Goal: Task Accomplishment & Management: Use online tool/utility

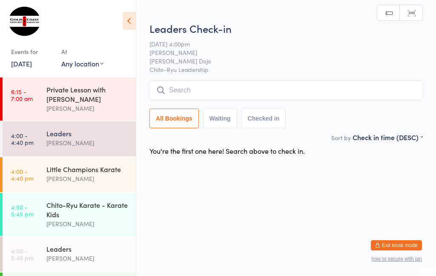
click at [202, 90] on input "search" at bounding box center [287, 91] width 274 height 20
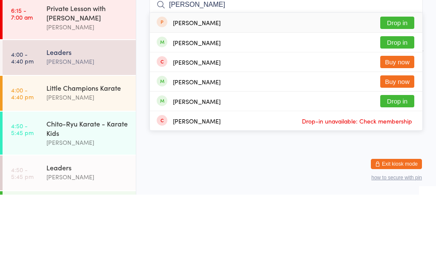
type input "[PERSON_NAME]"
click at [403, 118] on button "Drop in" at bounding box center [398, 124] width 34 height 12
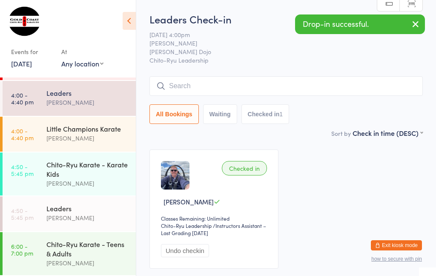
scroll to position [46, 0]
click at [88, 211] on div "Leaders" at bounding box center [87, 208] width 82 height 9
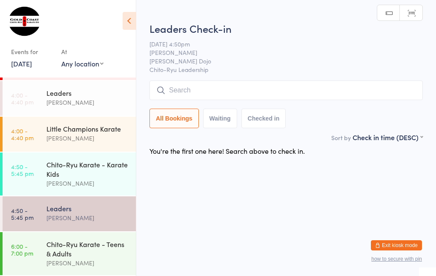
click at [196, 91] on input "search" at bounding box center [287, 91] width 274 height 20
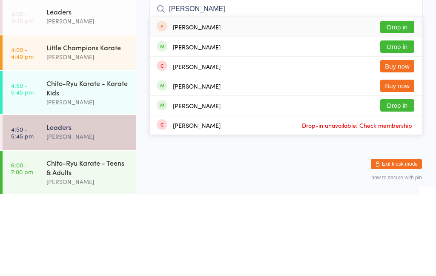
type input "[PERSON_NAME]"
click at [404, 122] on button "Drop in" at bounding box center [398, 128] width 34 height 12
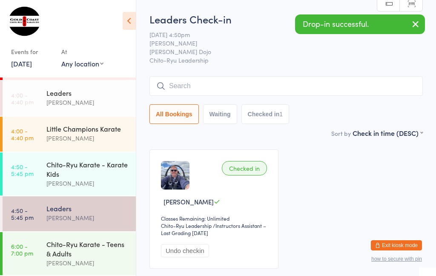
click at [81, 135] on div "[PERSON_NAME]" at bounding box center [87, 138] width 82 height 10
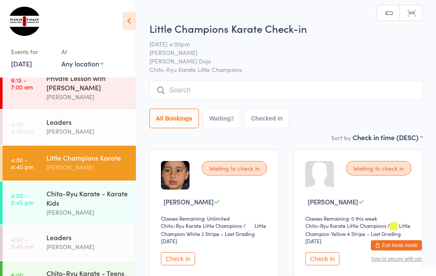
click at [191, 92] on input "search" at bounding box center [287, 91] width 274 height 20
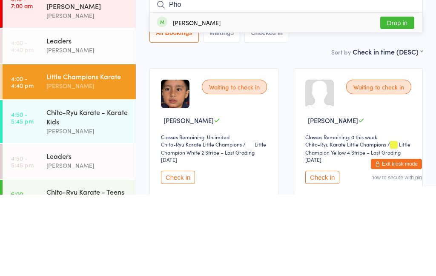
type input "Pho"
click at [401, 98] on button "Drop in" at bounding box center [398, 104] width 34 height 12
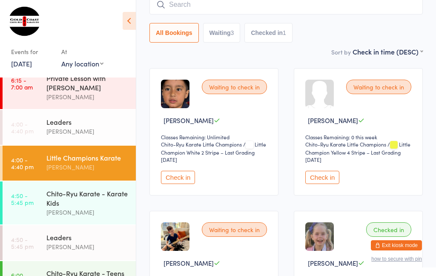
click at [178, 176] on button "Check in" at bounding box center [178, 177] width 34 height 13
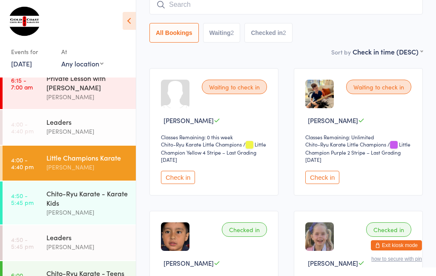
click at [65, 135] on div "[PERSON_NAME]" at bounding box center [87, 132] width 82 height 10
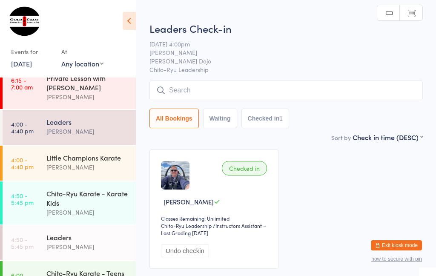
click at [402, 84] on input "search" at bounding box center [287, 91] width 274 height 20
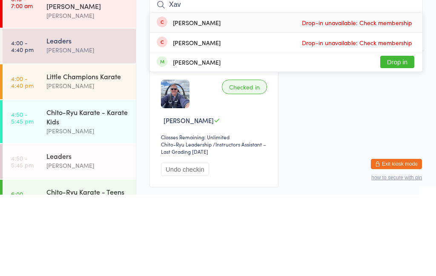
type input "Xav"
click at [395, 137] on button "Drop in" at bounding box center [398, 143] width 34 height 12
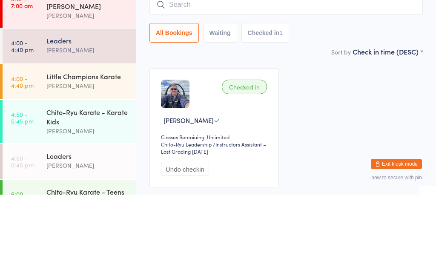
scroll to position [63, 0]
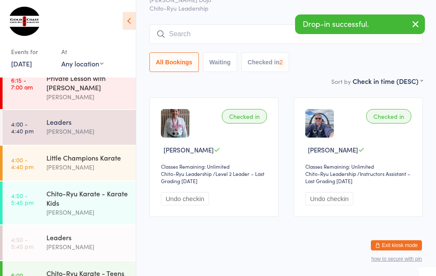
click at [93, 217] on div "[PERSON_NAME]" at bounding box center [87, 213] width 82 height 10
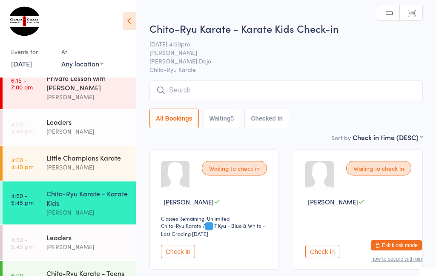
click at [280, 100] on input "search" at bounding box center [287, 91] width 274 height 20
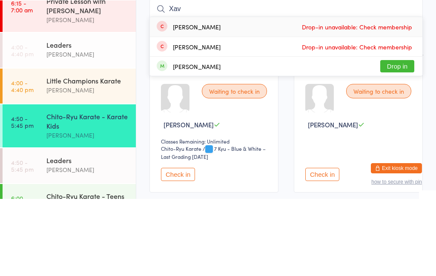
type input "Xav"
click at [400, 137] on button "Drop in" at bounding box center [398, 143] width 34 height 12
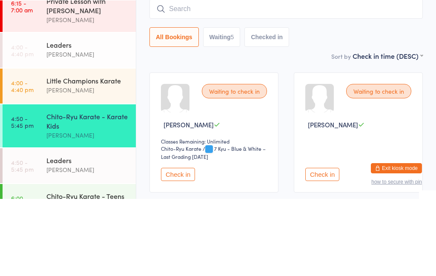
scroll to position [77, 0]
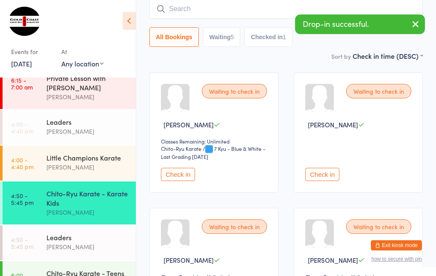
click at [101, 178] on div "Little Champions Karate [PERSON_NAME]" at bounding box center [90, 163] width 89 height 34
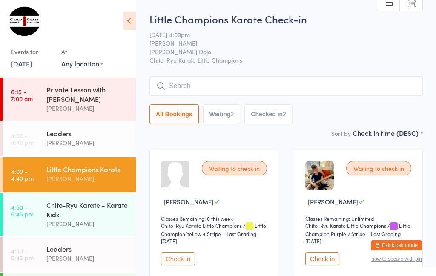
click at [171, 81] on input "search" at bounding box center [287, 86] width 274 height 20
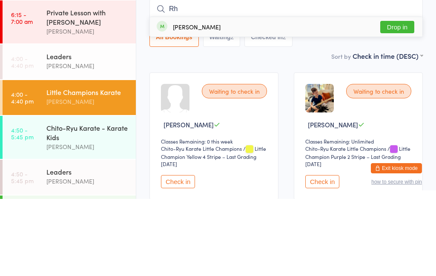
type input "Rh"
click at [396, 98] on button "Drop in" at bounding box center [398, 104] width 34 height 12
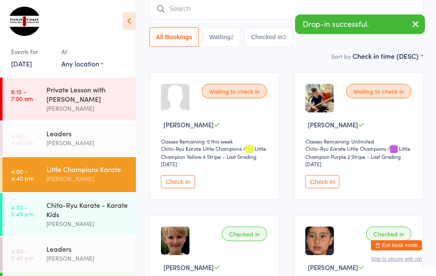
click at [184, 12] on input "search" at bounding box center [287, 9] width 274 height 20
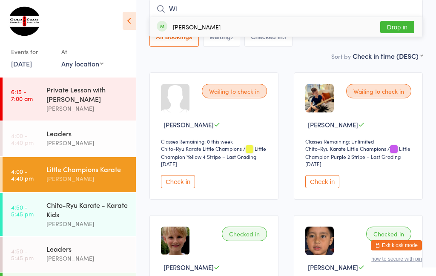
type input "Wi"
click at [395, 31] on button "Drop in" at bounding box center [398, 27] width 34 height 12
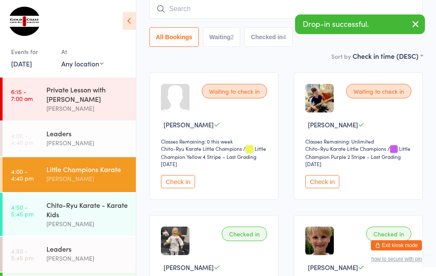
click at [326, 55] on div "Sort by Check in time (DESC) First name (ASC) First name (DESC) Last name (ASC)…" at bounding box center [287, 55] width 274 height 9
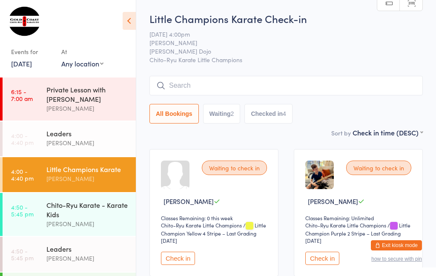
scroll to position [0, 0]
click at [72, 209] on div "Chito-Ryu Karate - Karate Kids" at bounding box center [87, 209] width 82 height 19
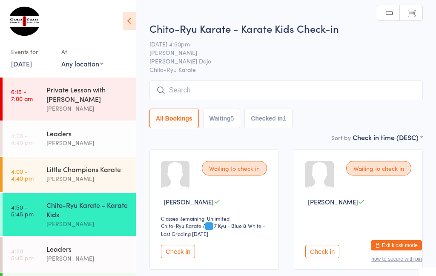
click at [78, 172] on div "Little Champions Karate" at bounding box center [87, 168] width 82 height 9
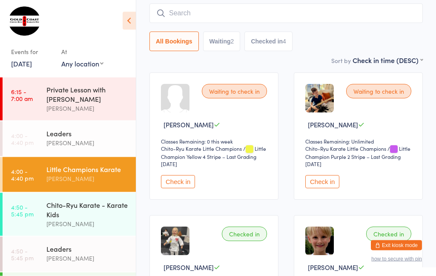
click at [317, 182] on button "Check in" at bounding box center [323, 182] width 34 height 13
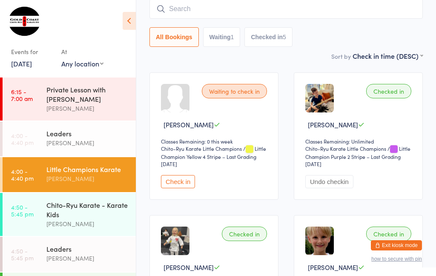
click at [239, 9] on input "search" at bounding box center [287, 9] width 274 height 20
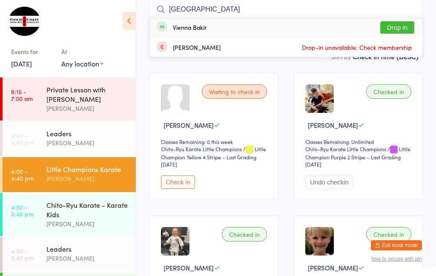
type input "[GEOGRAPHIC_DATA]"
click at [398, 22] on button "Drop in" at bounding box center [398, 27] width 34 height 12
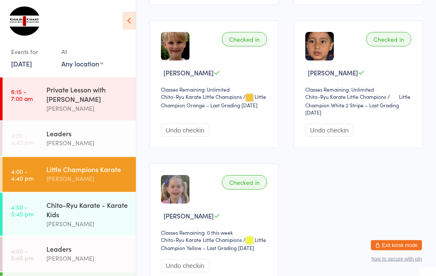
scroll to position [415, 0]
click at [114, 183] on div "[PERSON_NAME]" at bounding box center [87, 179] width 82 height 10
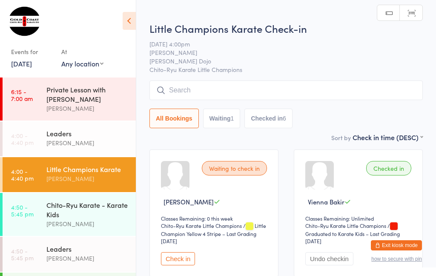
click at [191, 87] on input "search" at bounding box center [287, 91] width 274 height 20
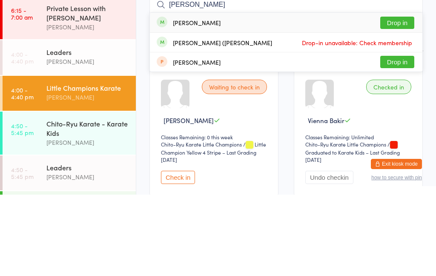
type input "[PERSON_NAME]"
click at [191, 101] on div "[PERSON_NAME]" at bounding box center [197, 104] width 48 height 7
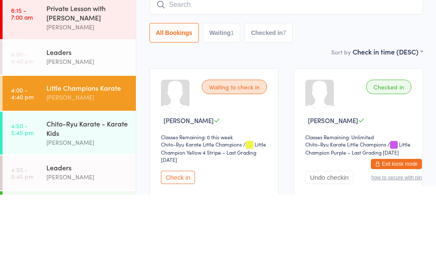
scroll to position [81, 0]
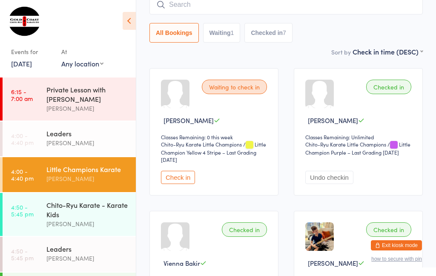
click at [104, 182] on div "[PERSON_NAME]" at bounding box center [87, 179] width 82 height 10
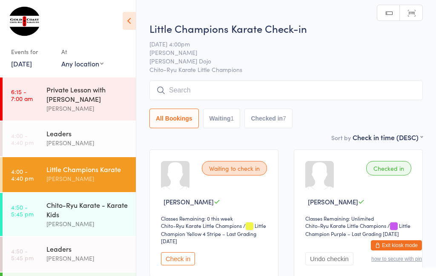
click at [334, 89] on input "search" at bounding box center [287, 91] width 274 height 20
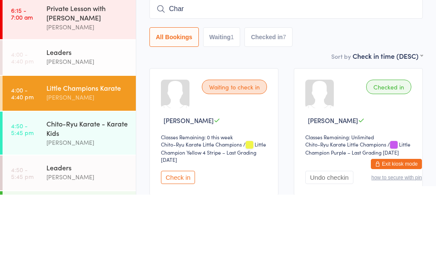
scroll to position [81, 0]
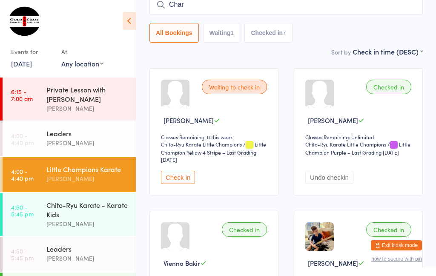
click at [283, 6] on input "Char" at bounding box center [287, 5] width 274 height 20
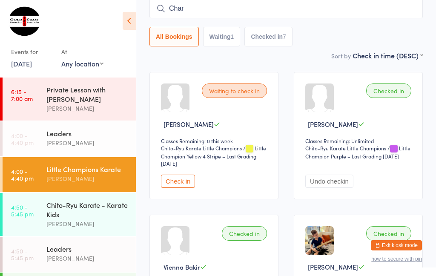
scroll to position [77, 0]
type input "[PERSON_NAME]"
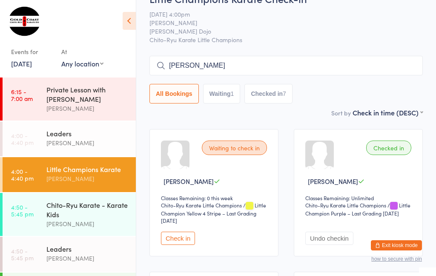
scroll to position [34, 0]
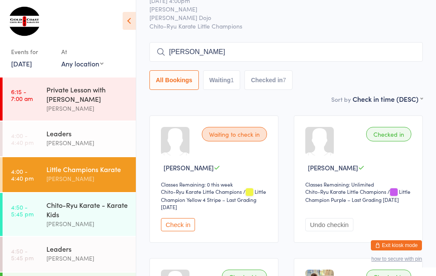
click at [98, 170] on div "Little Champions Karate" at bounding box center [87, 168] width 82 height 9
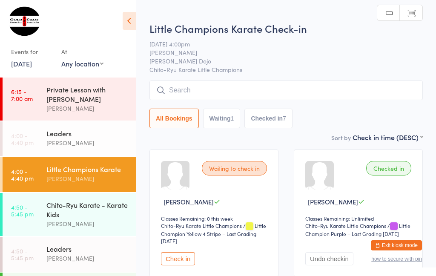
click at [312, 95] on input "search" at bounding box center [287, 91] width 274 height 20
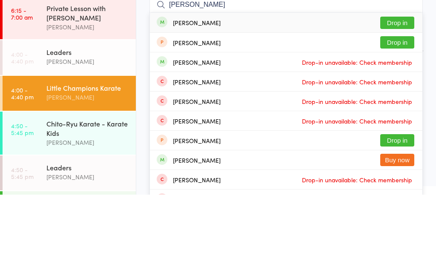
type input "[PERSON_NAME]"
click at [401, 98] on button "Drop in" at bounding box center [398, 104] width 34 height 12
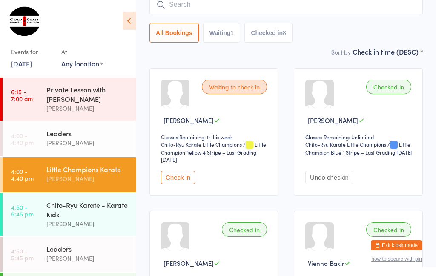
click at [118, 174] on div "Little Champions Karate" at bounding box center [87, 168] width 82 height 9
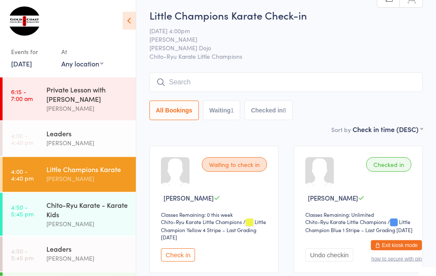
scroll to position [0, 0]
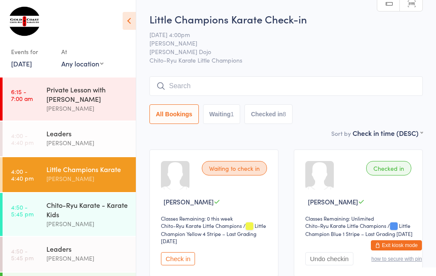
click at [272, 85] on input "search" at bounding box center [287, 86] width 274 height 20
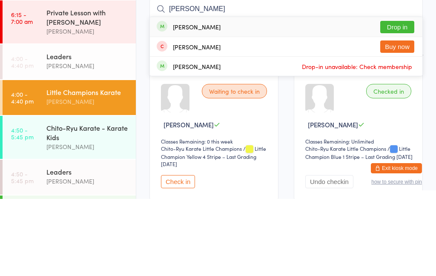
type input "[PERSON_NAME]"
click at [400, 98] on button "Drop in" at bounding box center [398, 104] width 34 height 12
